Goal: Book appointment/travel/reservation

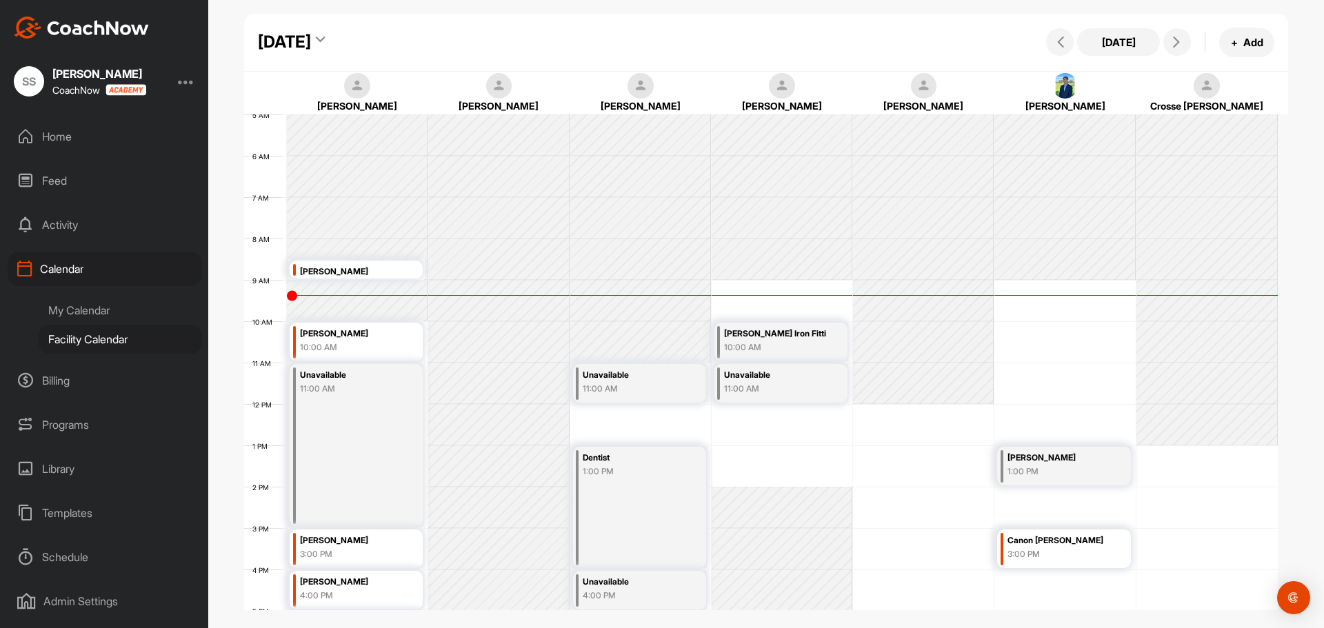
scroll to position [276, 0]
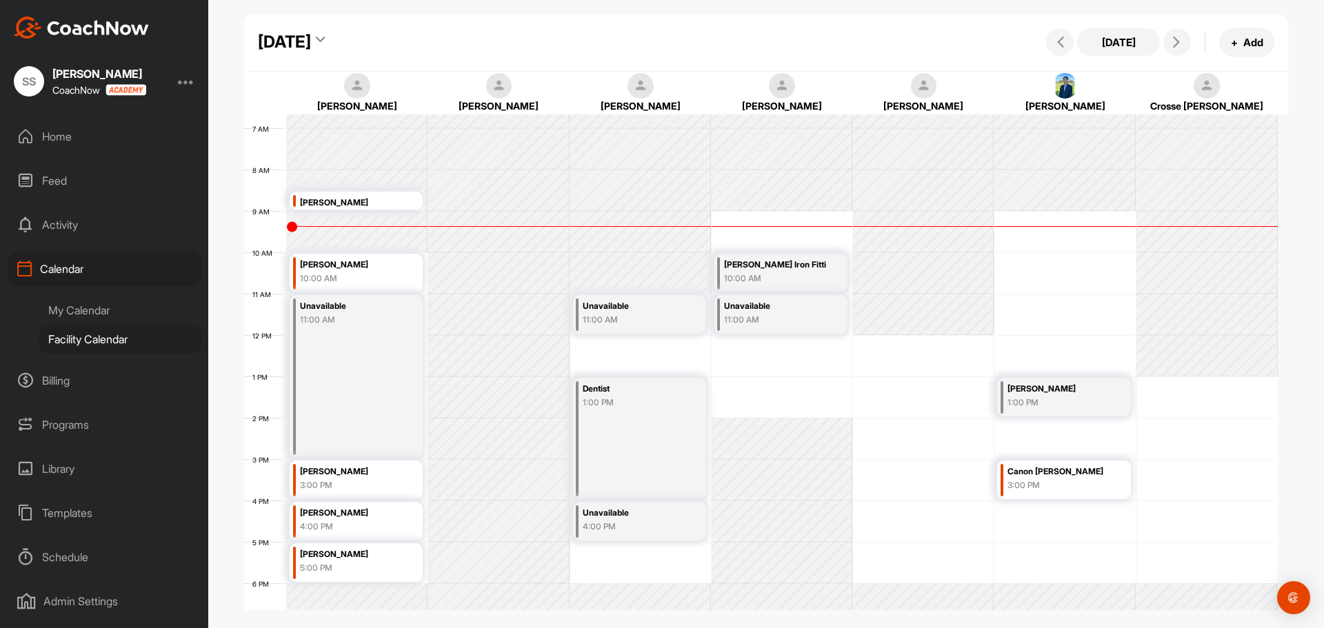
click at [342, 482] on div "3:00 PM" at bounding box center [350, 485] width 101 height 12
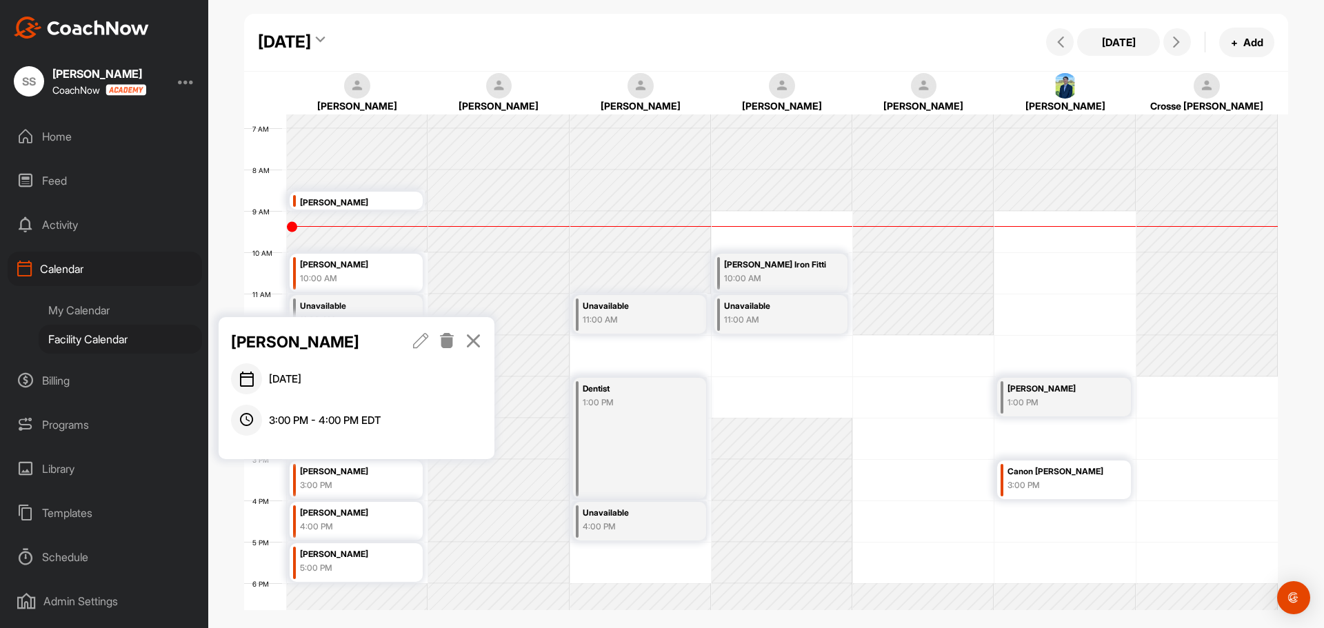
click at [423, 342] on icon at bounding box center [421, 340] width 16 height 15
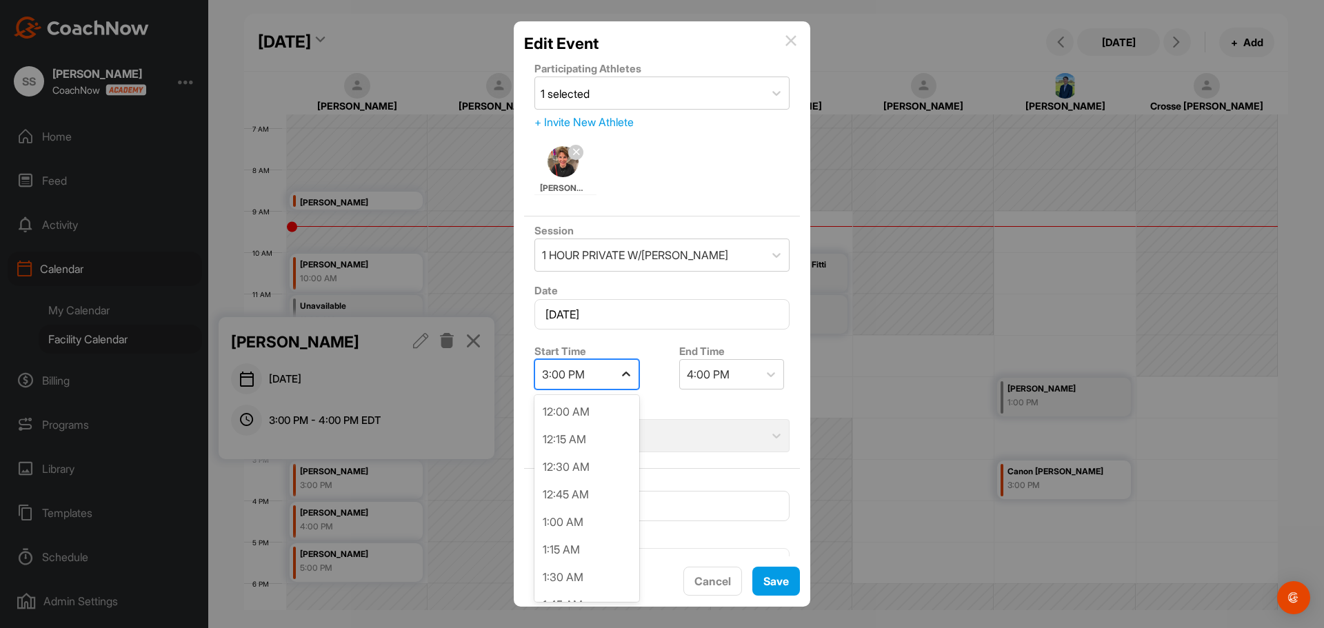
click at [626, 371] on icon at bounding box center [626, 375] width 14 height 14
click at [606, 470] on div "2:00 PM" at bounding box center [587, 469] width 105 height 28
click at [794, 581] on button "Save" at bounding box center [776, 582] width 48 height 30
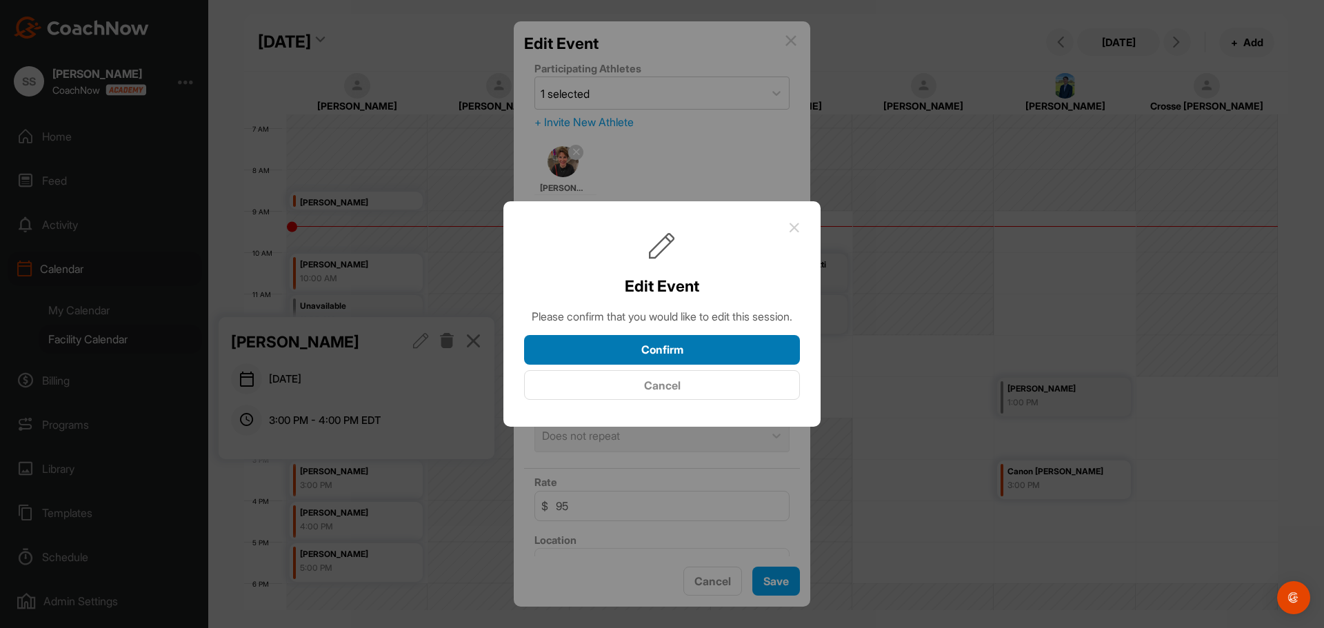
click at [670, 358] on button "Confirm" at bounding box center [662, 350] width 276 height 30
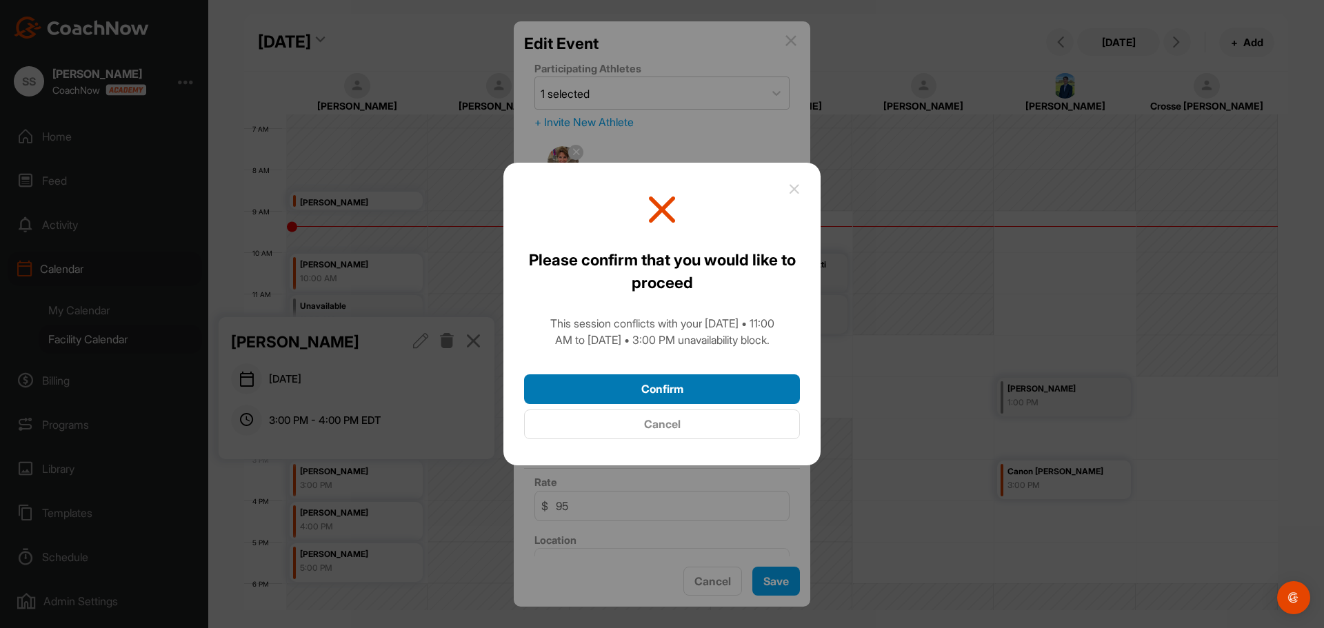
click at [663, 395] on button "Confirm" at bounding box center [662, 389] width 276 height 30
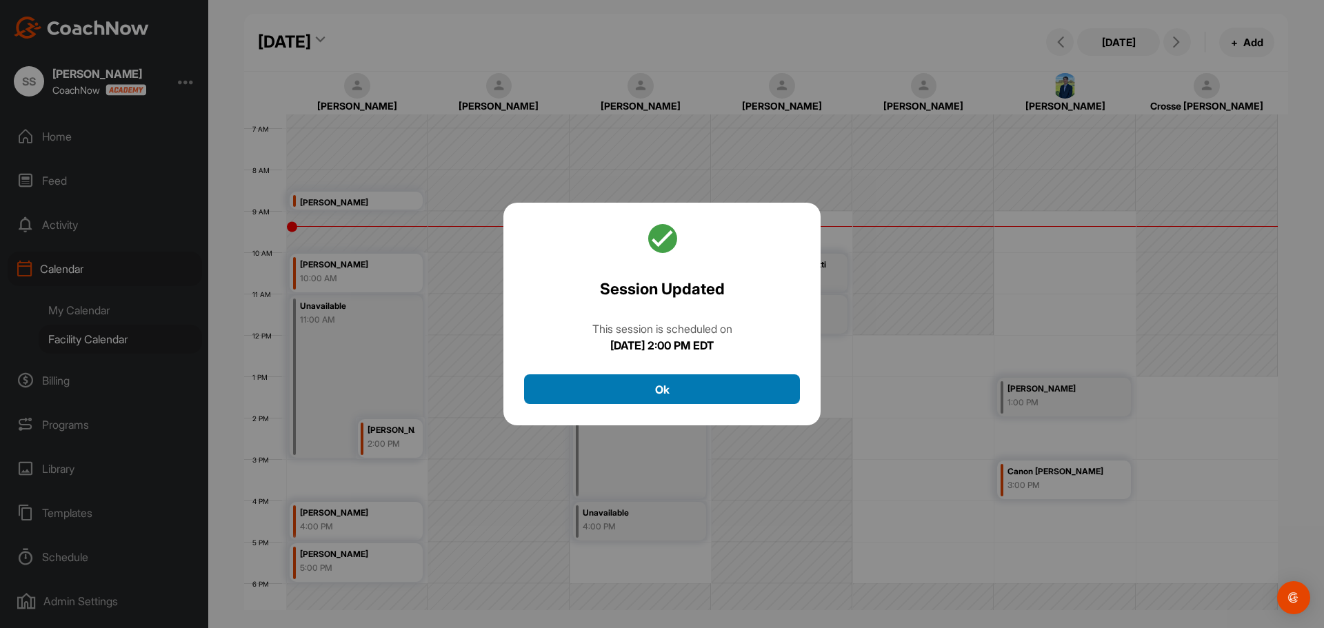
click at [663, 394] on button "Ok" at bounding box center [662, 389] width 276 height 30
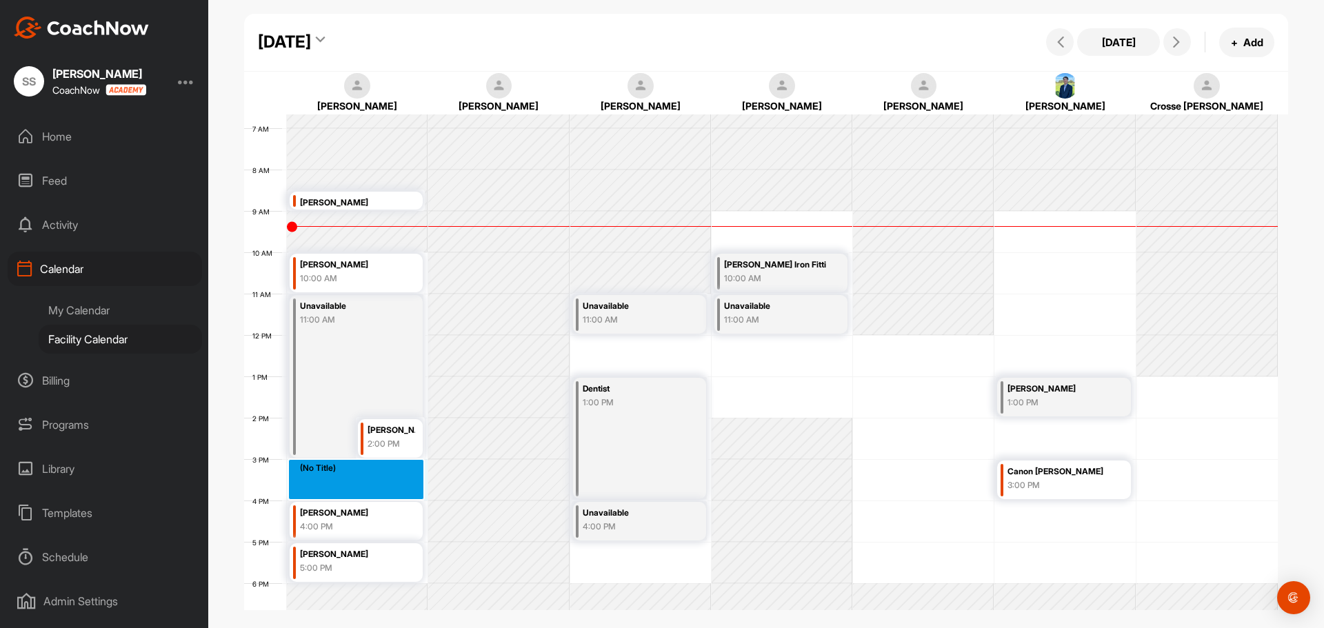
drag, startPoint x: 353, startPoint y: 469, endPoint x: 354, endPoint y: 488, distance: 19.4
click at [354, 488] on div "12 AM 1 AM 2 AM 3 AM 4 AM 5 AM 6 AM 7 AM 8 AM 9 AM 10 AM 11 AM 12 PM 1 PM 2 PM …" at bounding box center [761, 335] width 1034 height 993
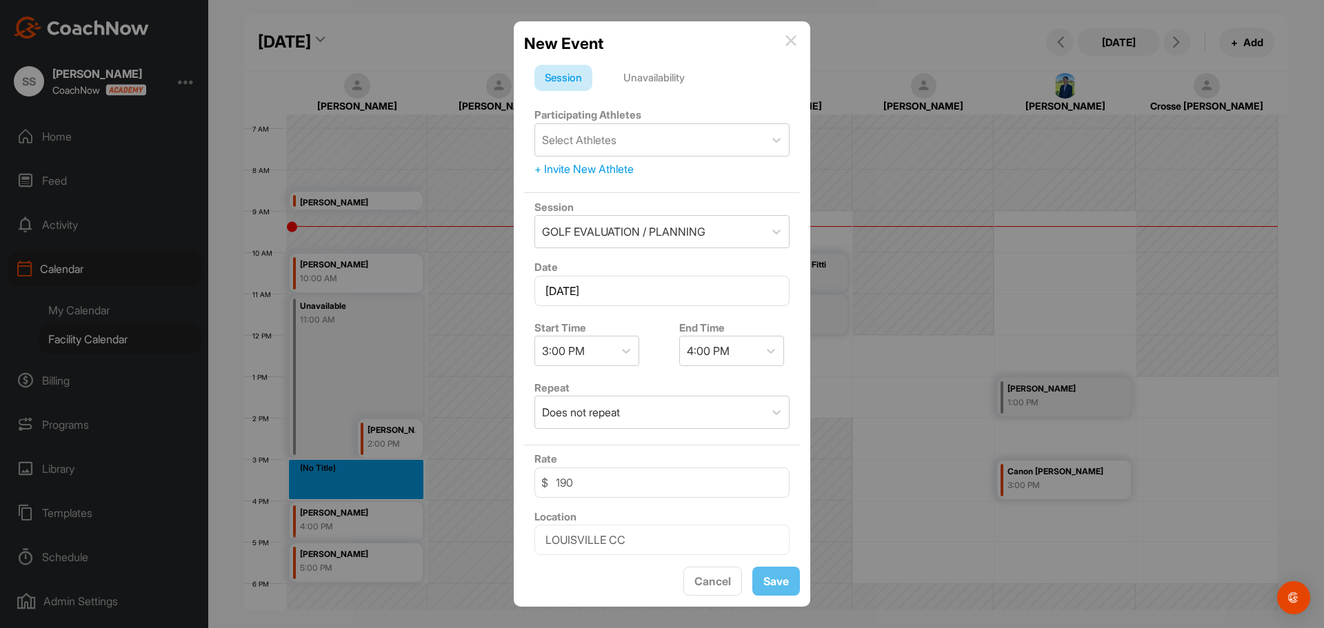
click at [655, 75] on div "Unavailability" at bounding box center [654, 78] width 82 height 26
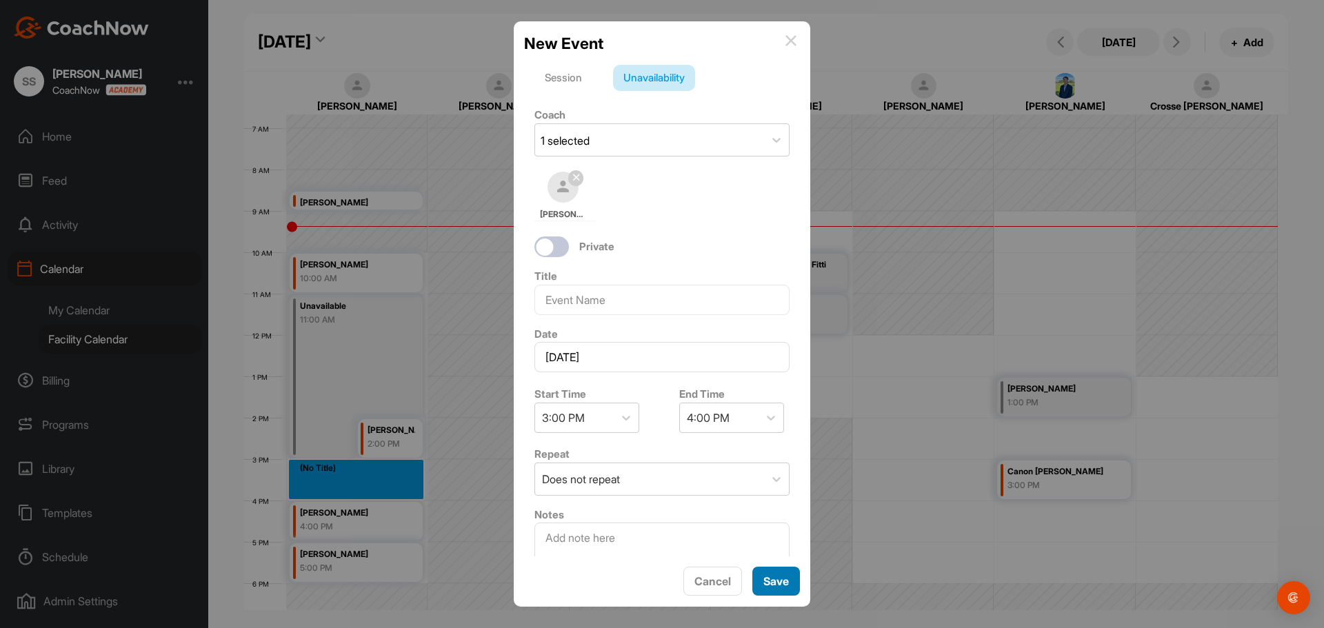
click at [777, 587] on button "Save" at bounding box center [776, 582] width 48 height 30
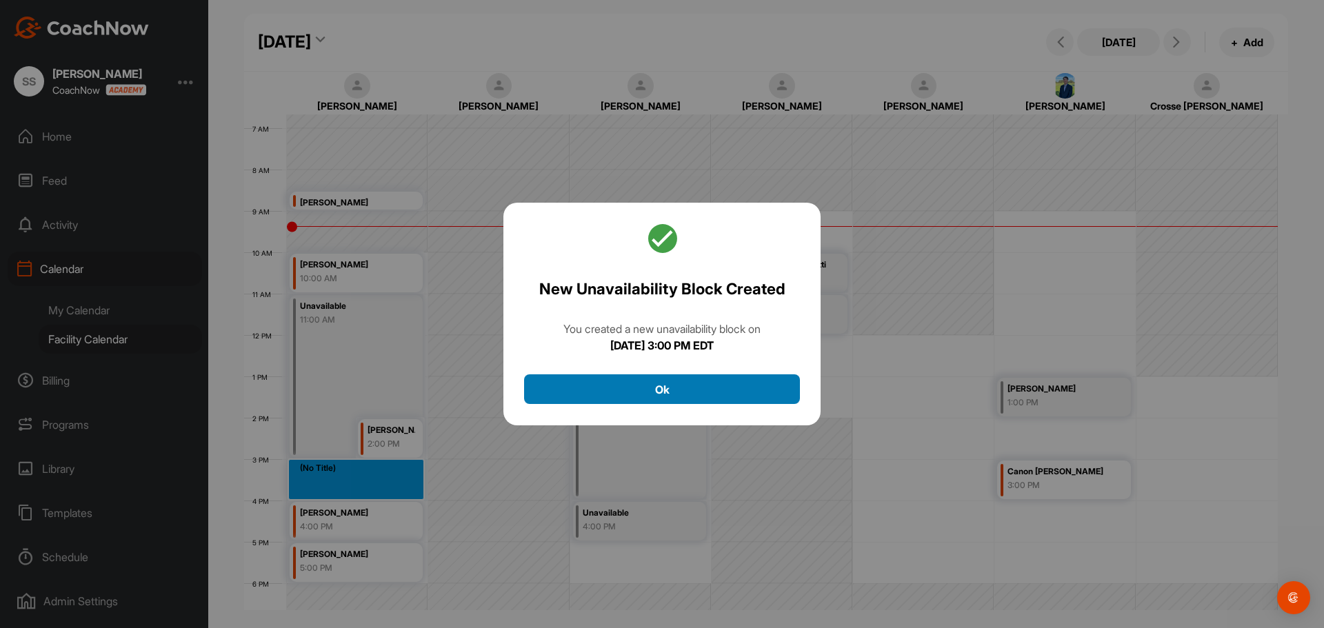
click at [689, 383] on button "Ok" at bounding box center [662, 389] width 276 height 30
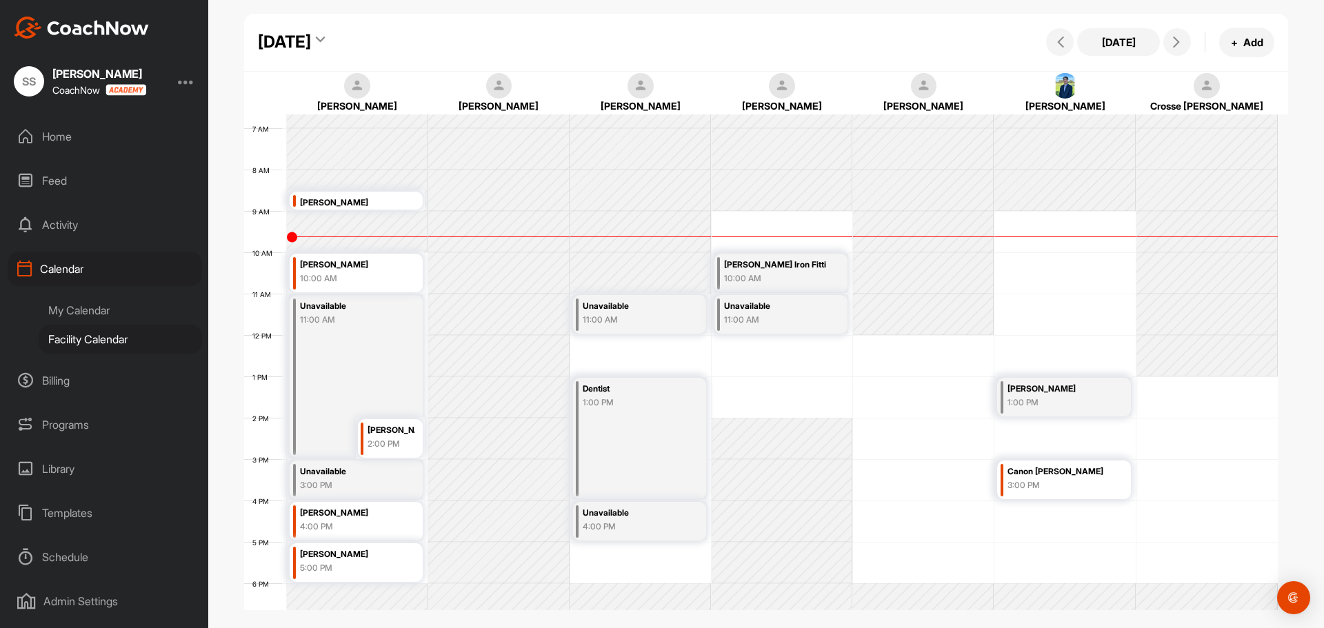
click at [77, 132] on div "Home" at bounding box center [105, 136] width 194 height 34
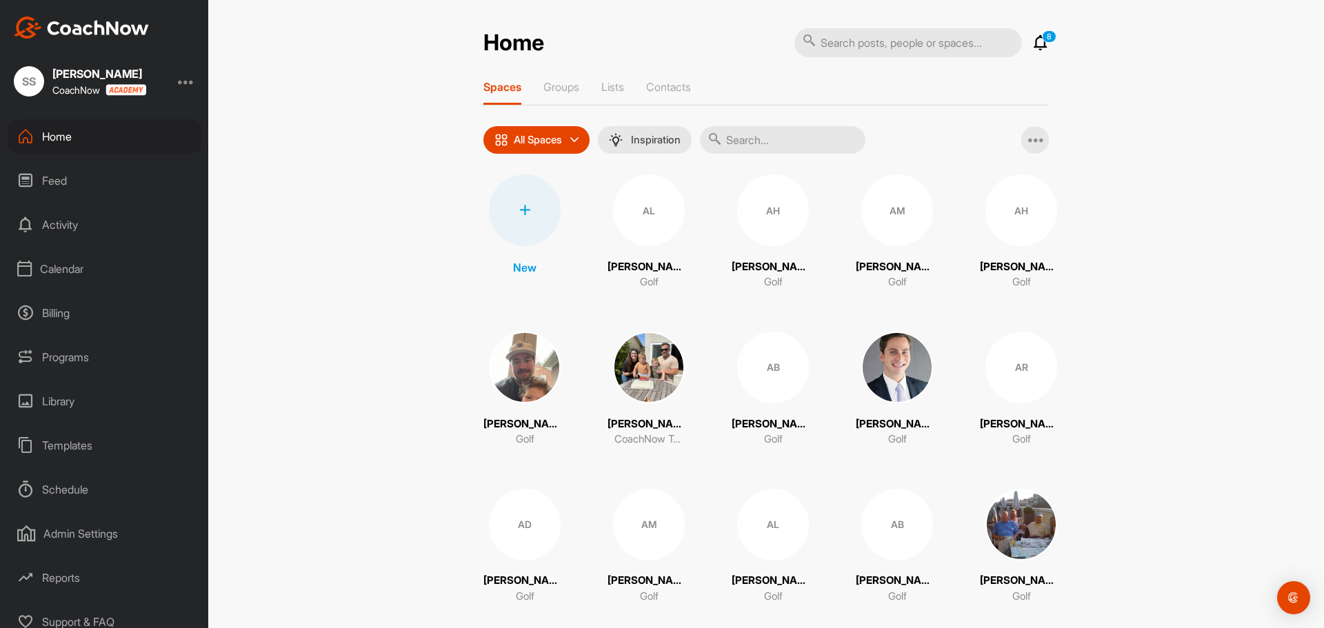
click at [755, 139] on input "text" at bounding box center [783, 140] width 166 height 28
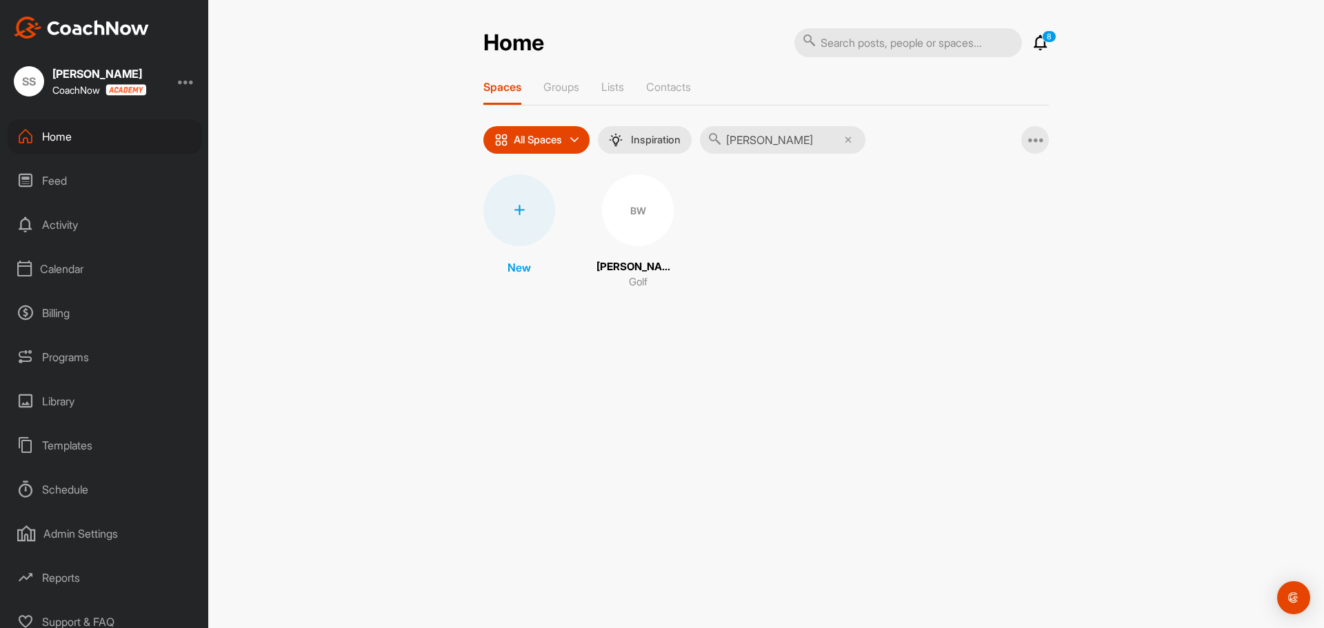
type input "[PERSON_NAME]"
click at [621, 218] on div "BW" at bounding box center [638, 210] width 72 height 72
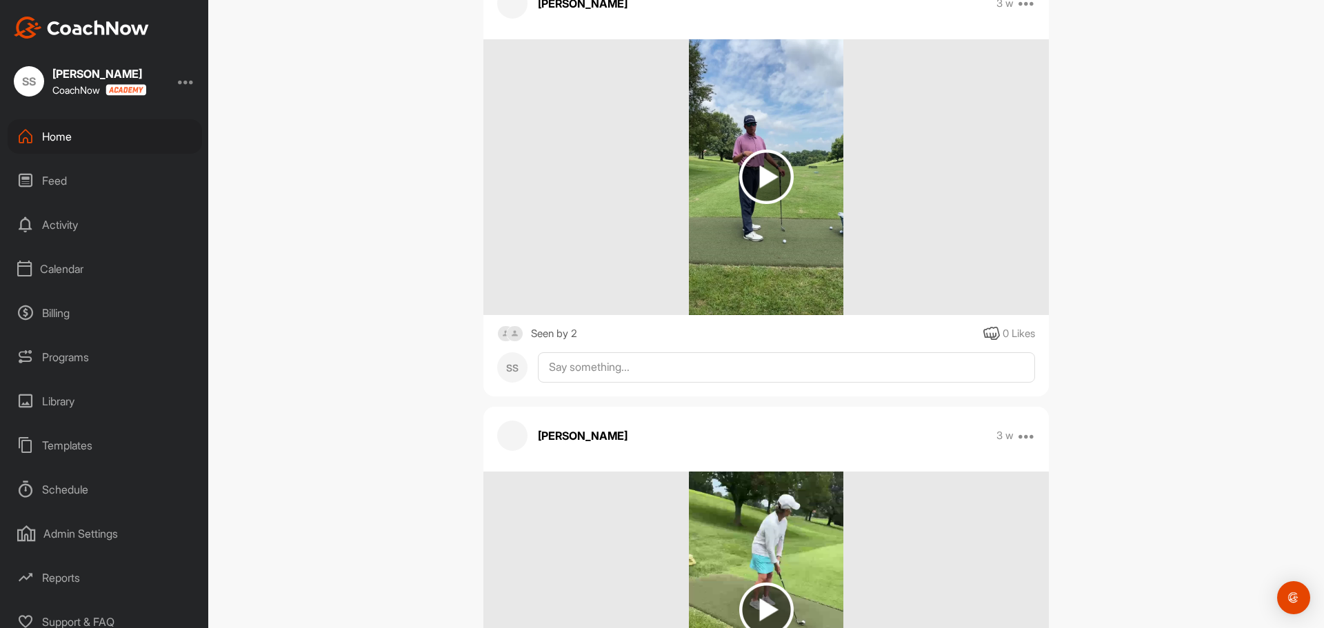
scroll to position [345, 0]
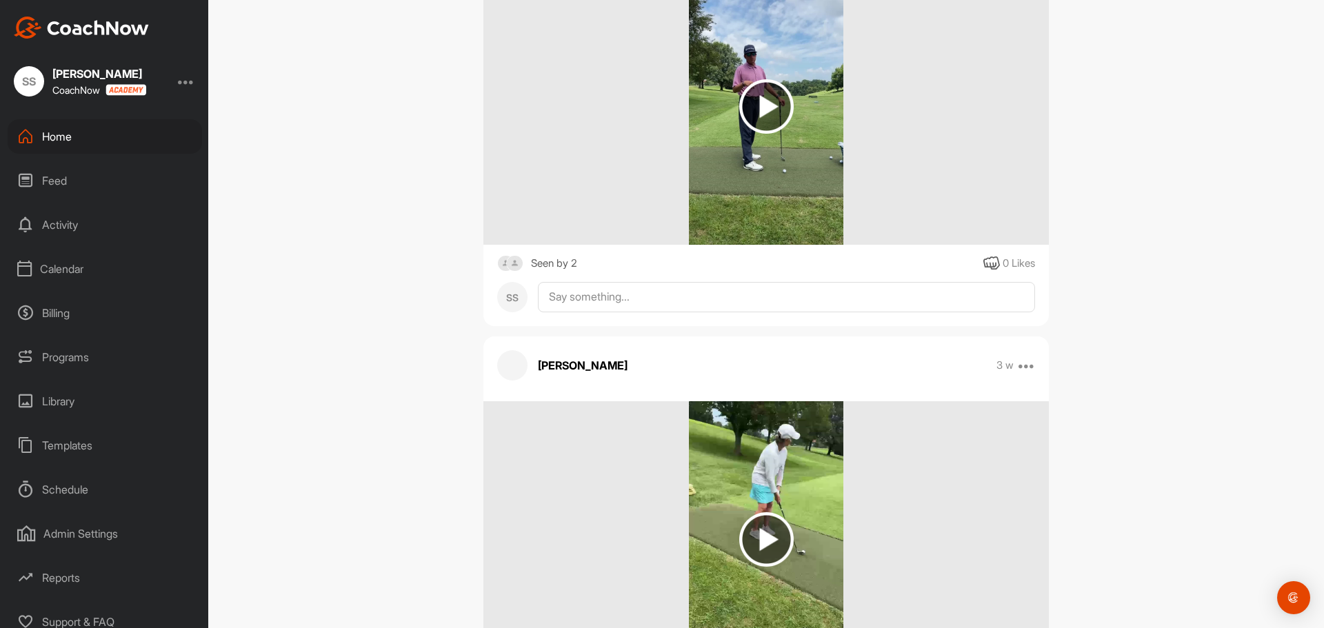
click at [757, 104] on img at bounding box center [766, 106] width 54 height 54
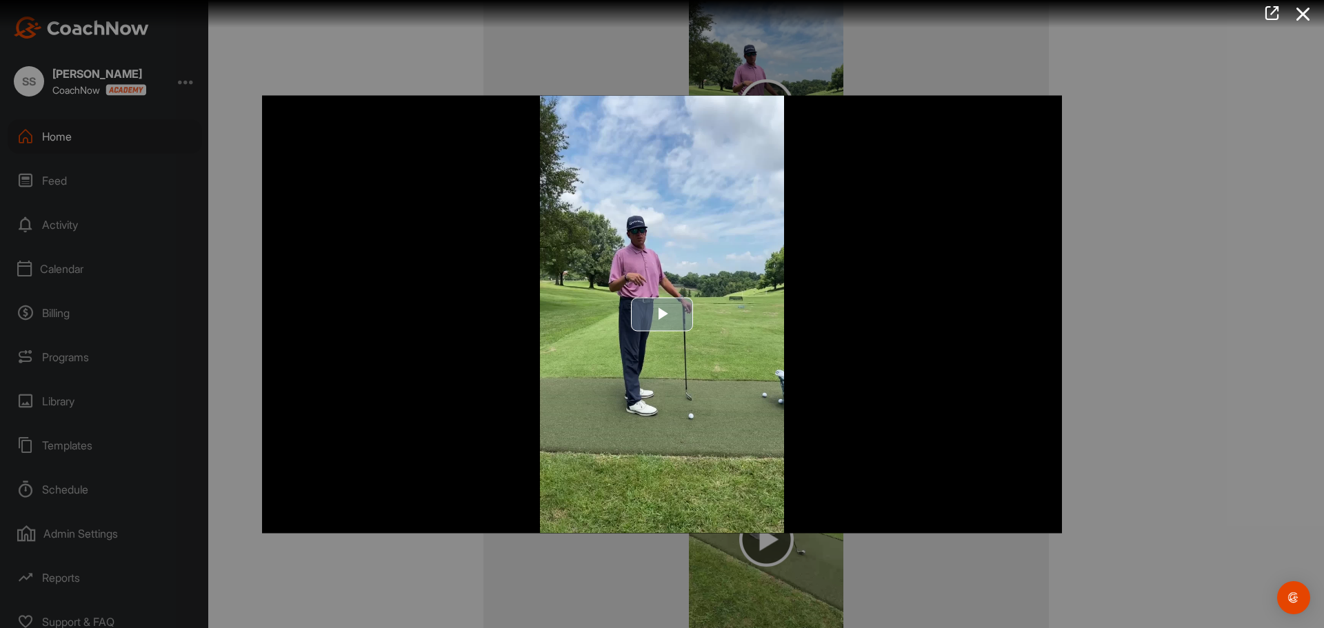
click at [662, 314] on span "Video Player" at bounding box center [662, 314] width 0 height 0
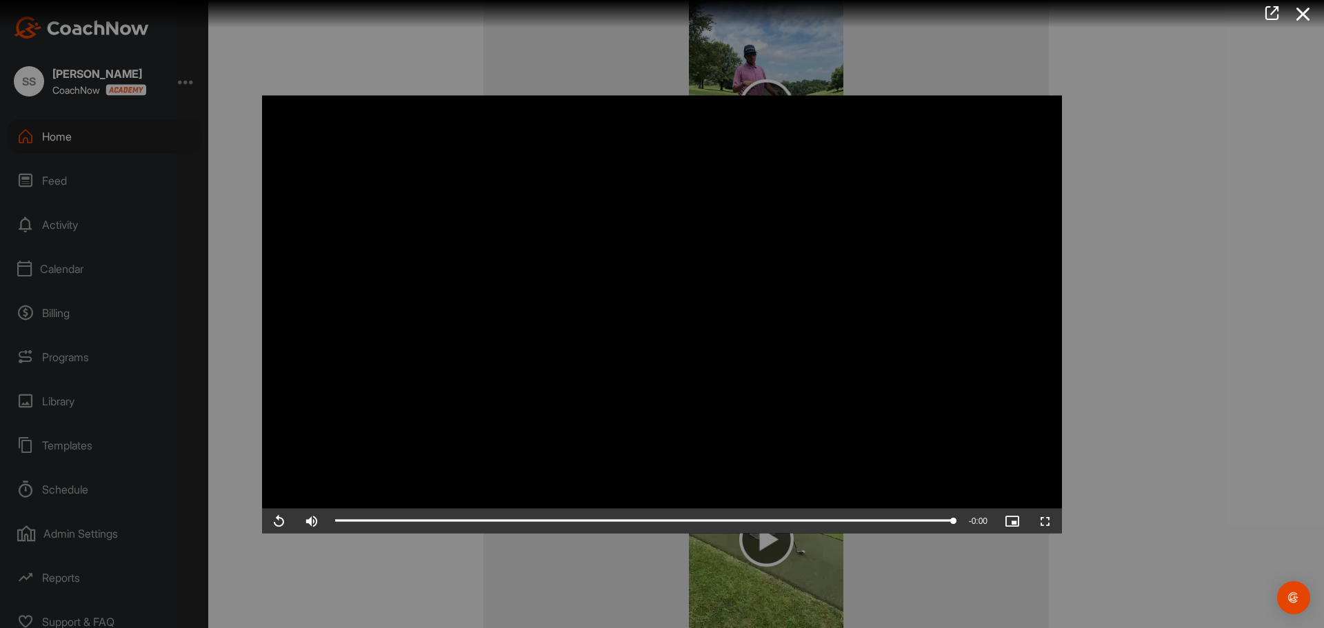
click at [1128, 188] on div at bounding box center [662, 314] width 1324 height 628
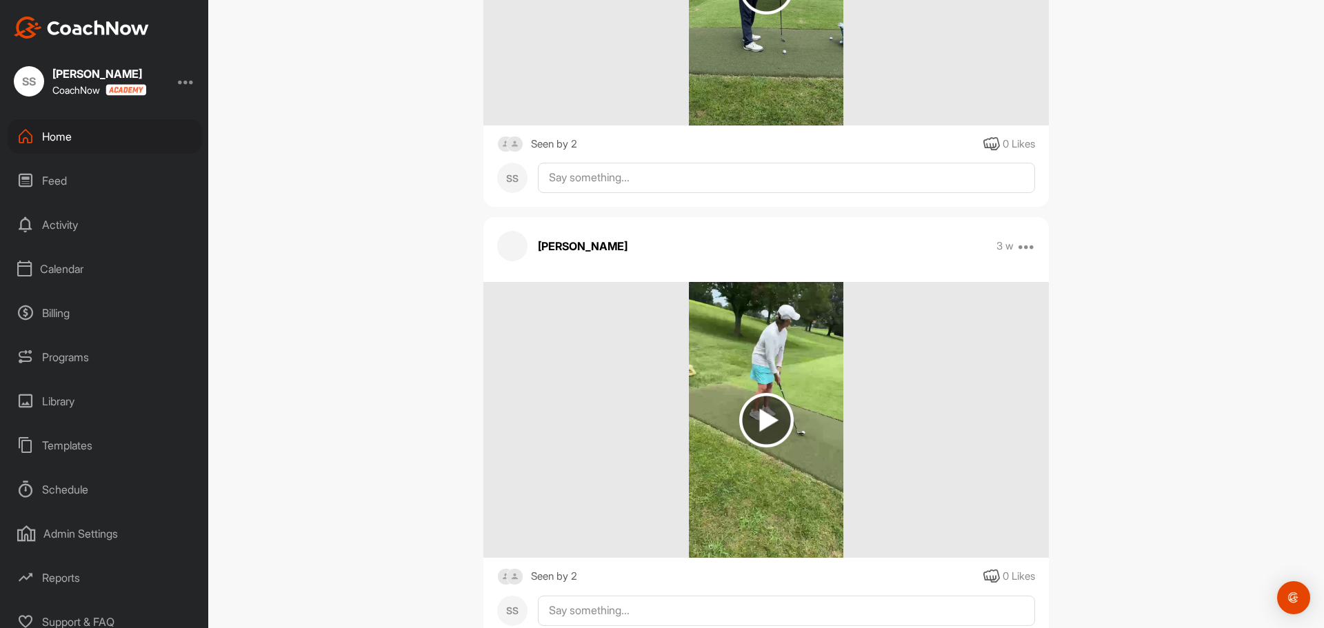
scroll to position [483, 0]
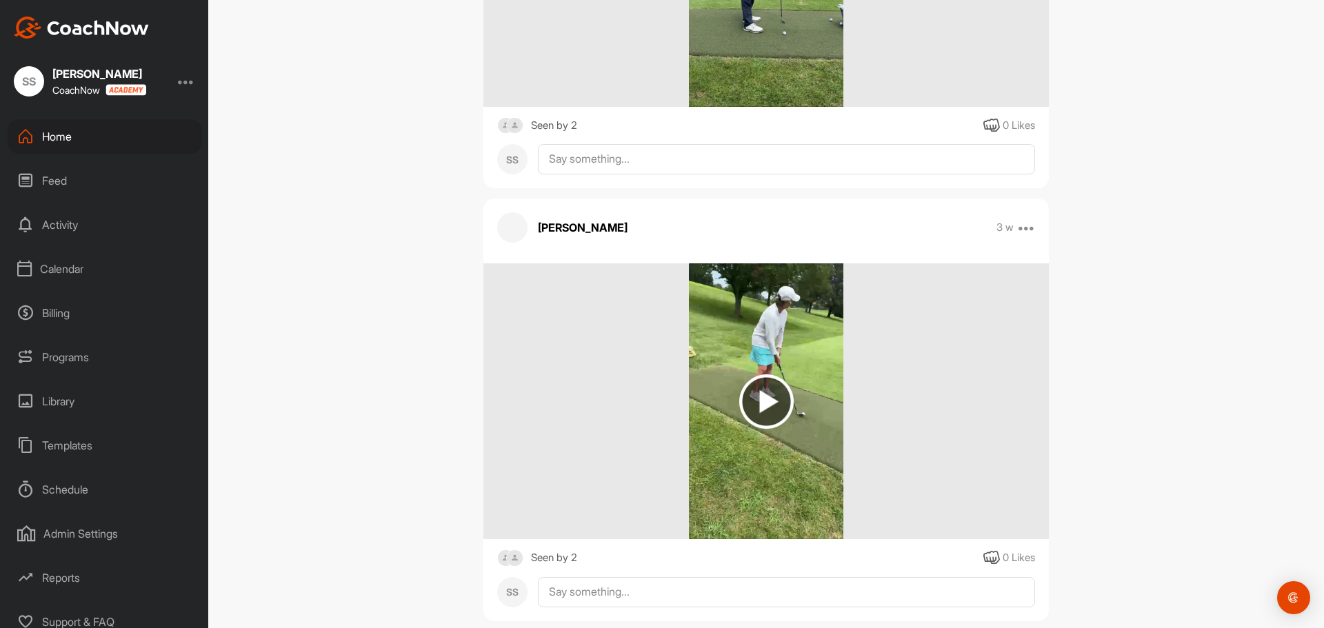
click at [754, 389] on img at bounding box center [766, 401] width 54 height 54
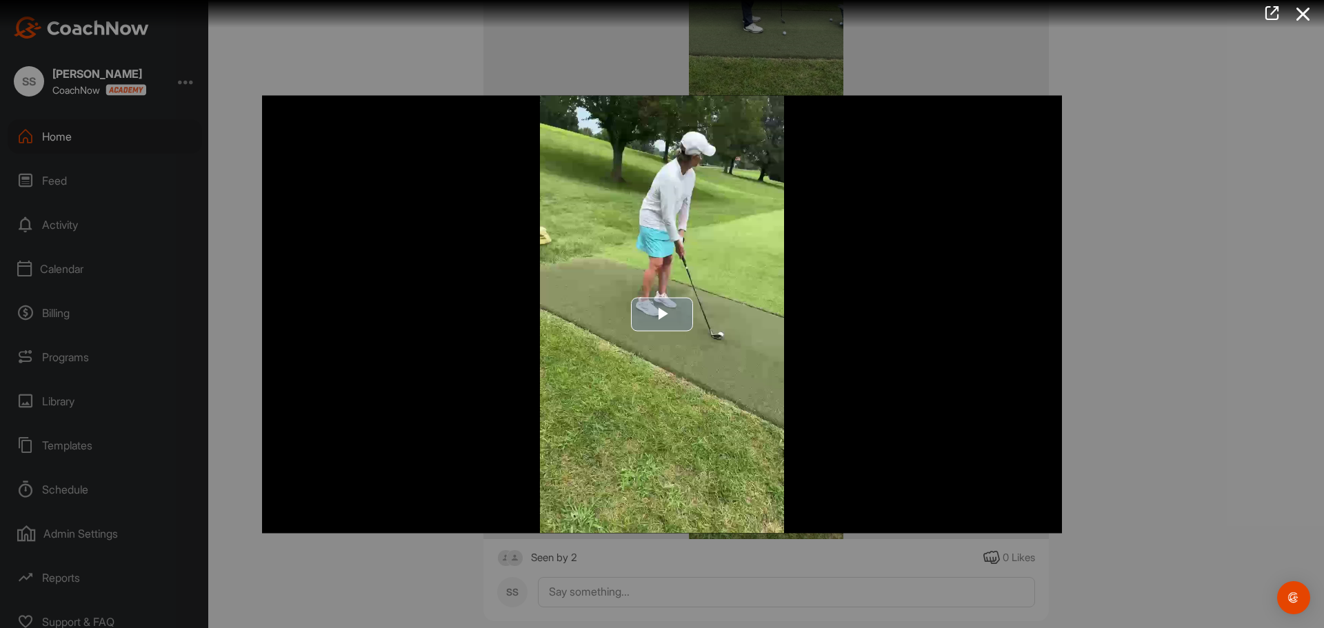
click at [662, 314] on span "Video Player" at bounding box center [662, 314] width 0 height 0
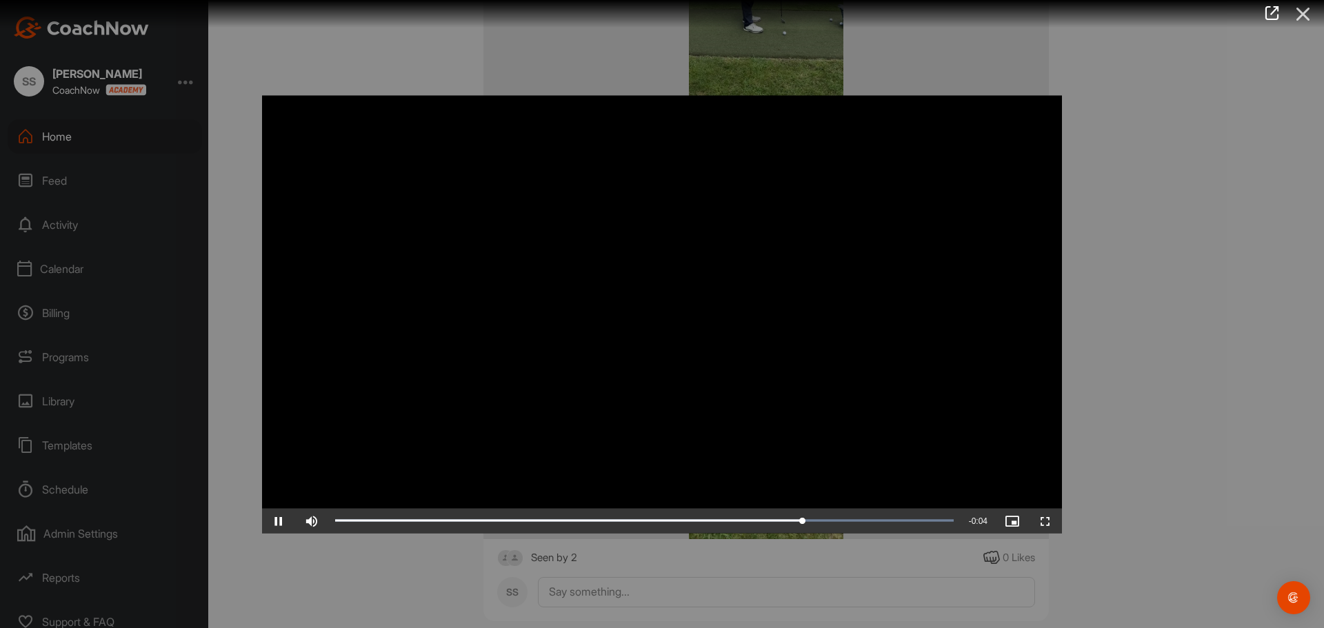
click at [1310, 8] on icon at bounding box center [1304, 14] width 32 height 26
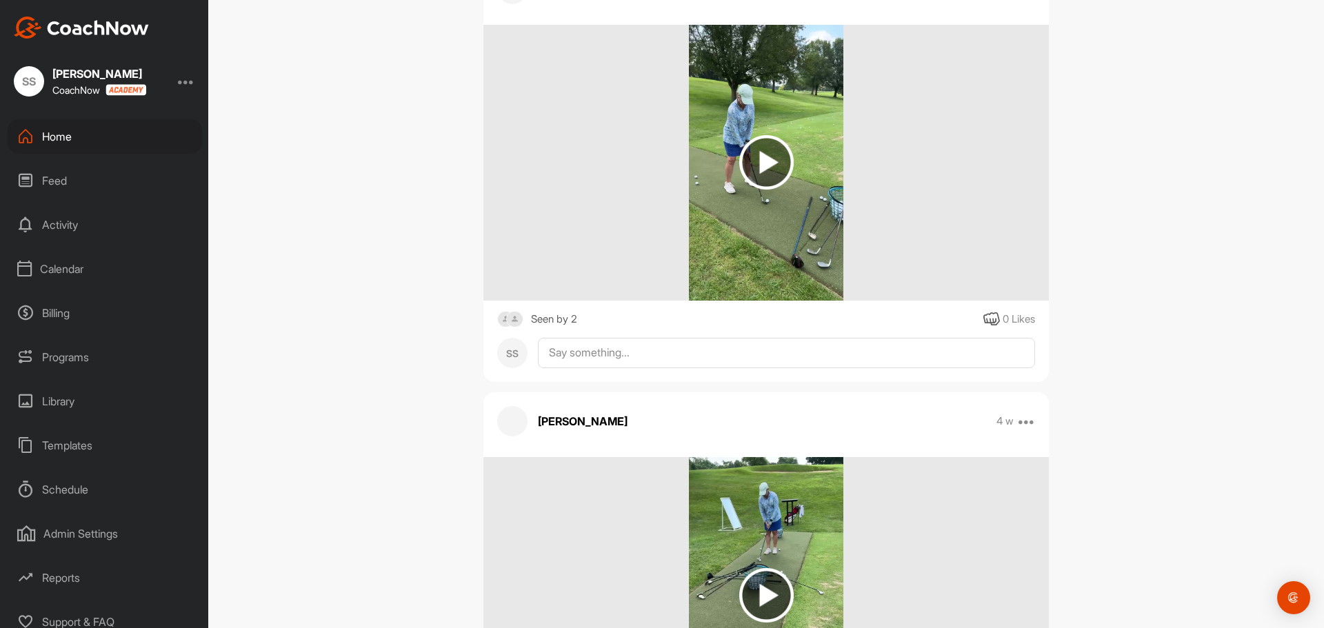
scroll to position [1448, 0]
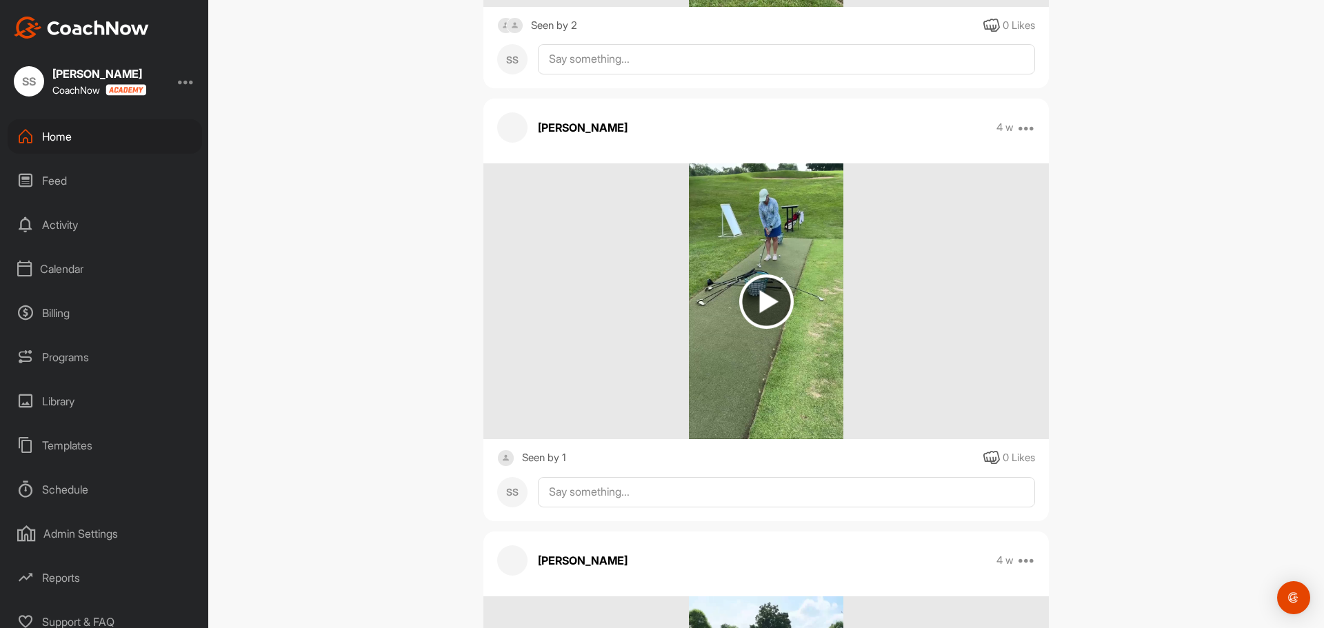
click at [761, 306] on img at bounding box center [766, 301] width 54 height 54
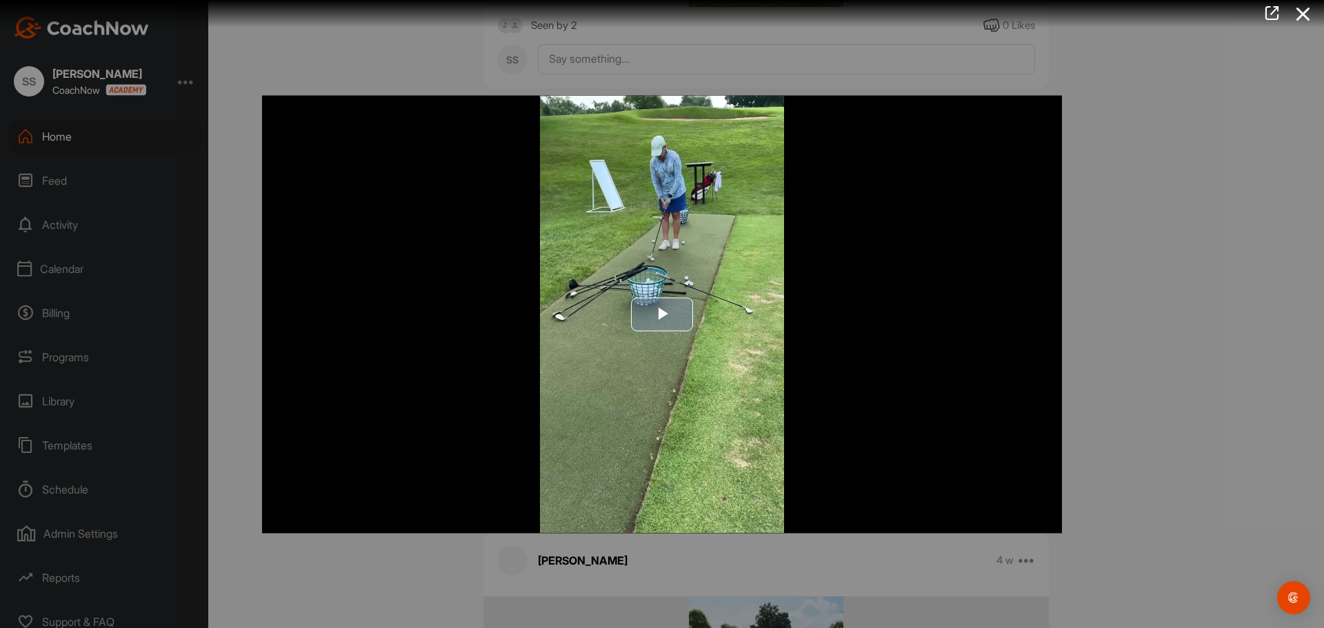
click at [662, 314] on span "Video Player" at bounding box center [662, 314] width 0 height 0
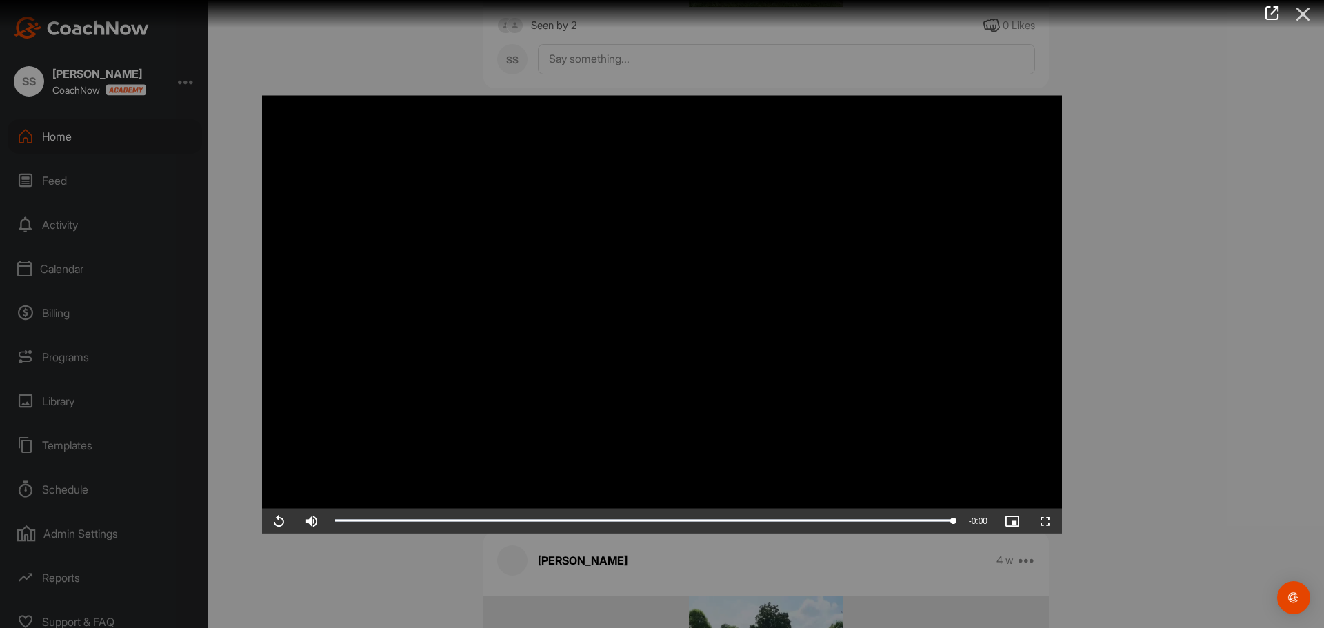
click at [1299, 13] on icon at bounding box center [1304, 14] width 32 height 26
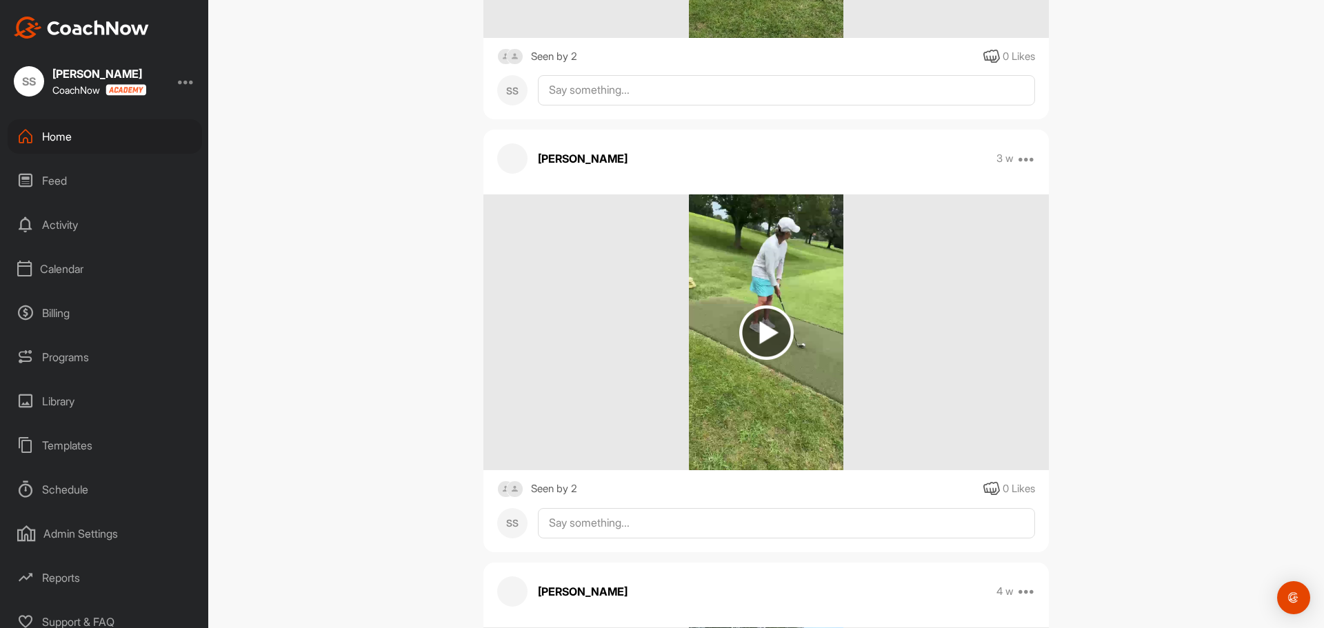
scroll to position [0, 0]
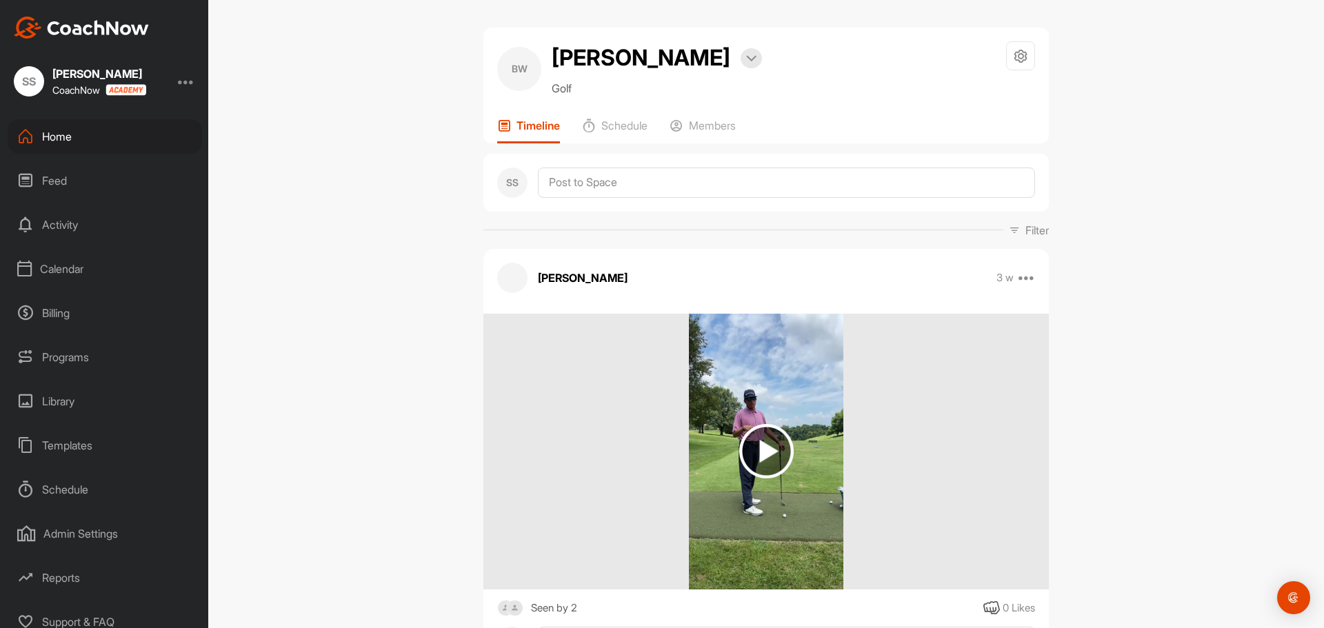
click at [66, 267] on div "Calendar" at bounding box center [105, 269] width 194 height 34
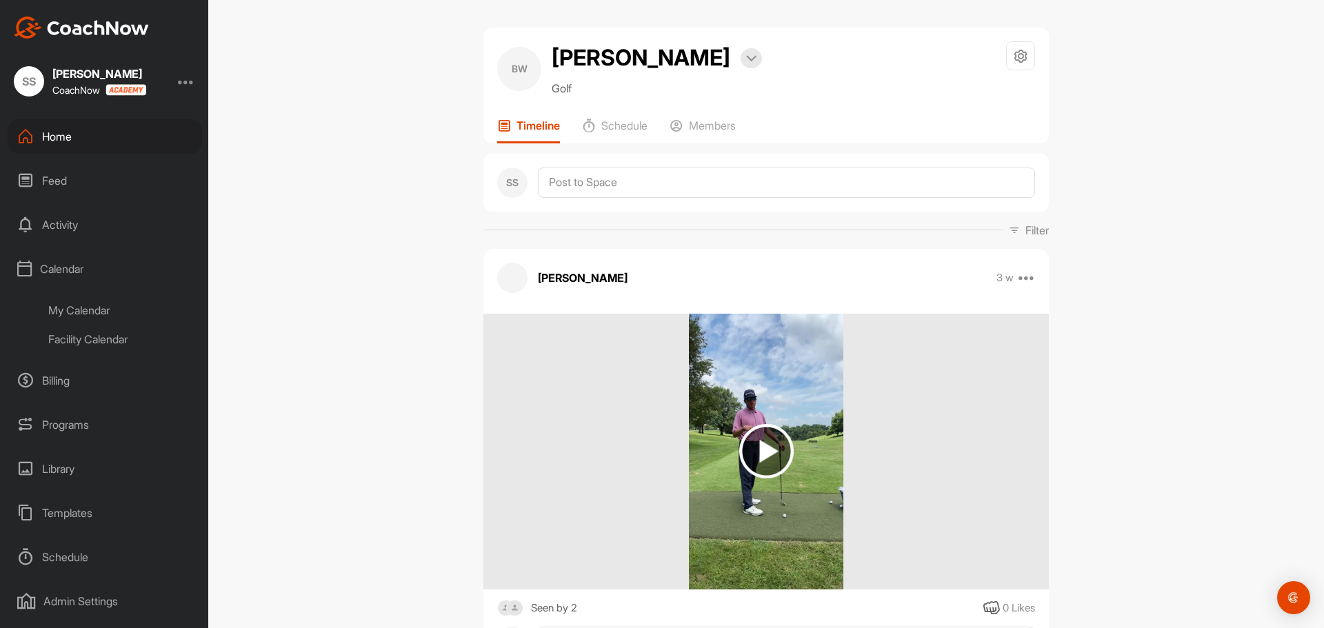
click at [74, 339] on div "Facility Calendar" at bounding box center [120, 339] width 163 height 29
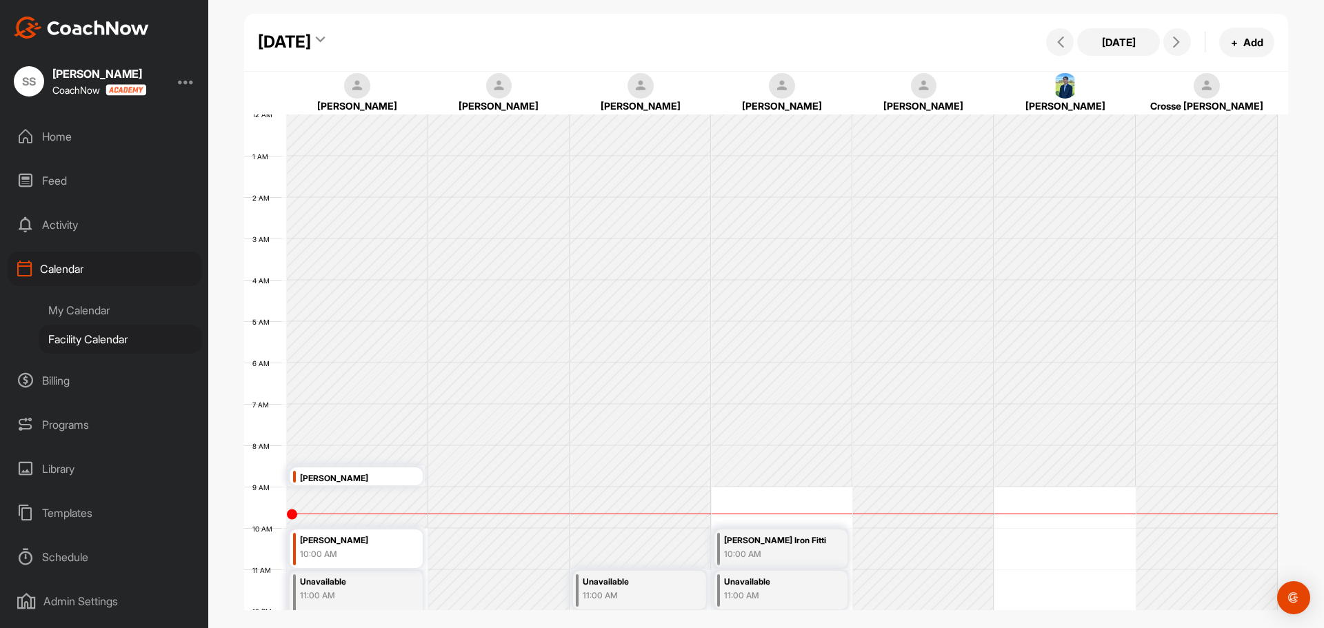
scroll to position [239, 0]
